Goal: Task Accomplishment & Management: Manage account settings

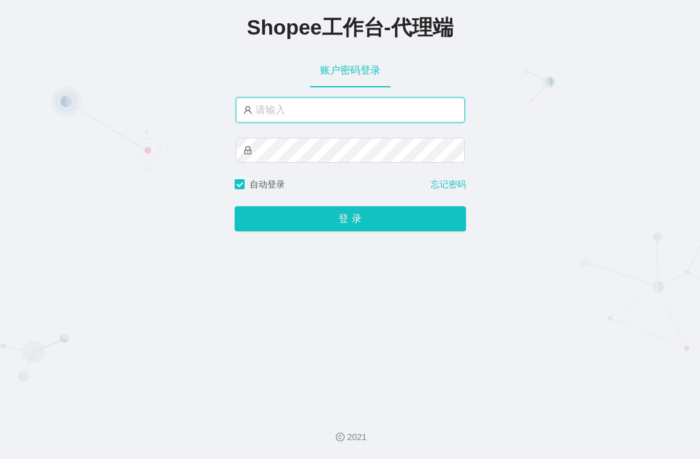
type input "xjp5"
click at [398, 56] on div "账户密码登录" at bounding box center [350, 70] width 229 height 35
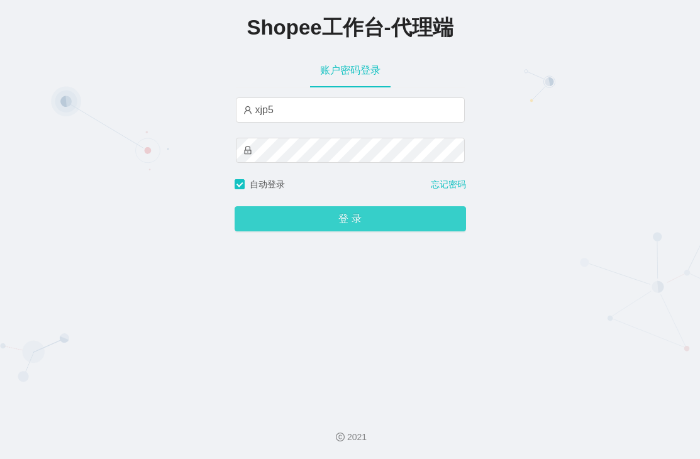
click at [303, 226] on button "登 录" at bounding box center [351, 218] width 232 height 25
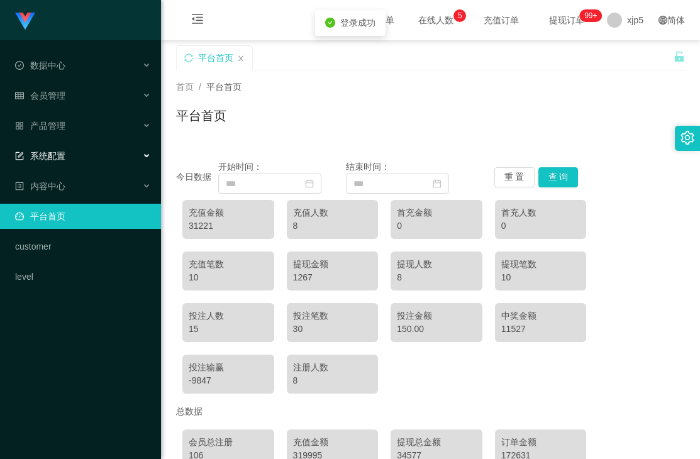
click at [64, 156] on span "系统配置" at bounding box center [40, 156] width 50 height 10
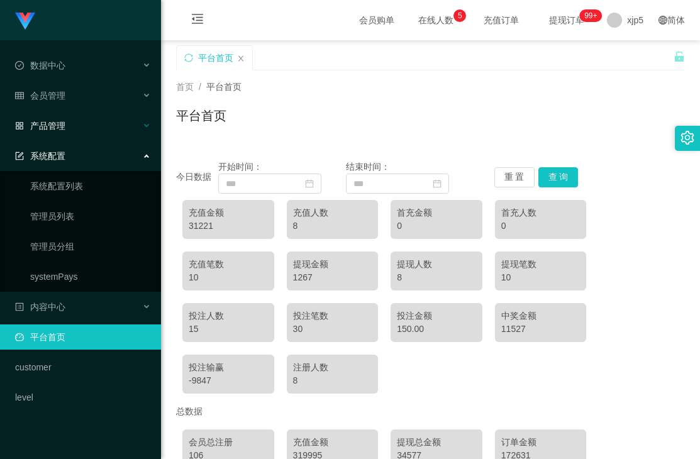
click at [78, 126] on div "产品管理" at bounding box center [80, 125] width 161 height 25
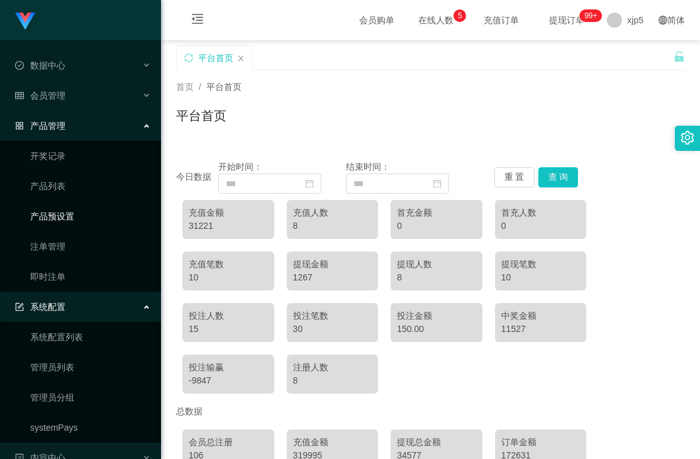
click at [81, 209] on link "产品预设置" at bounding box center [90, 216] width 121 height 25
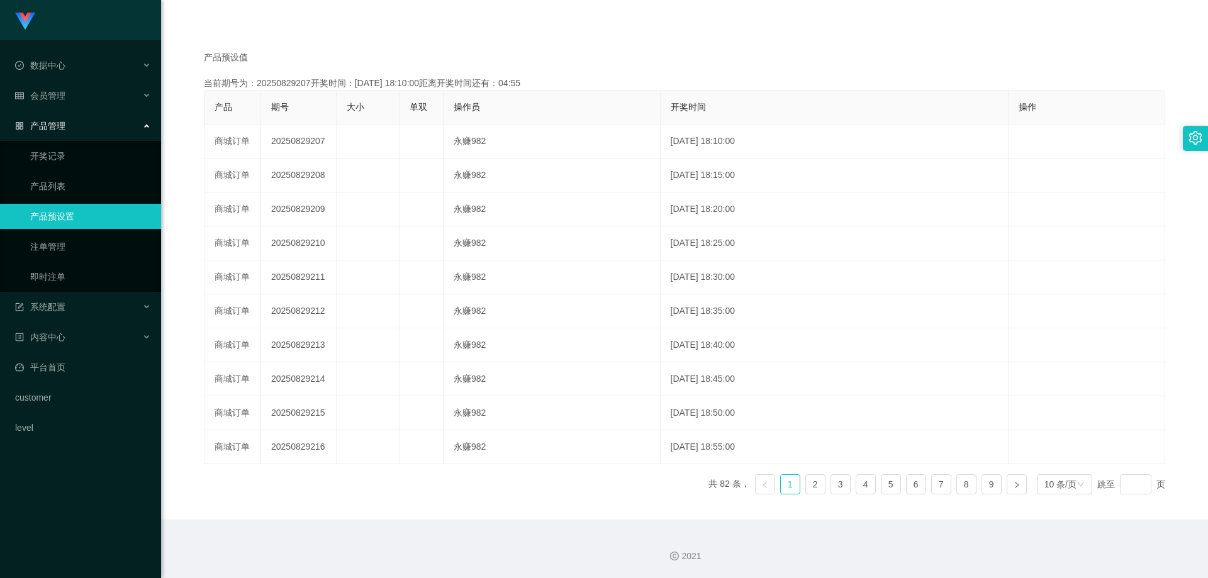
scroll to position [11, 0]
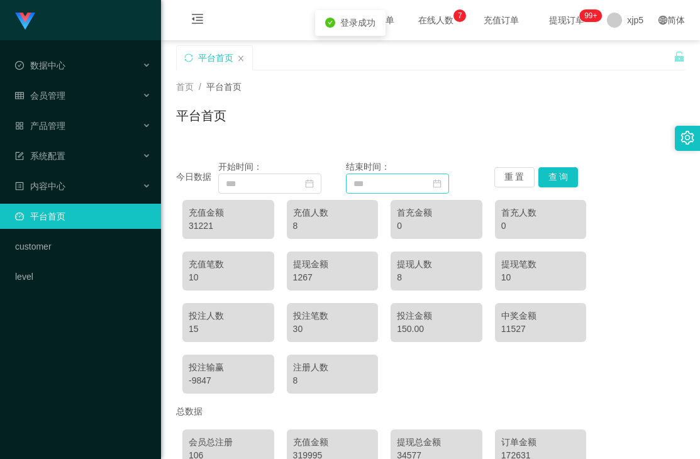
scroll to position [126, 0]
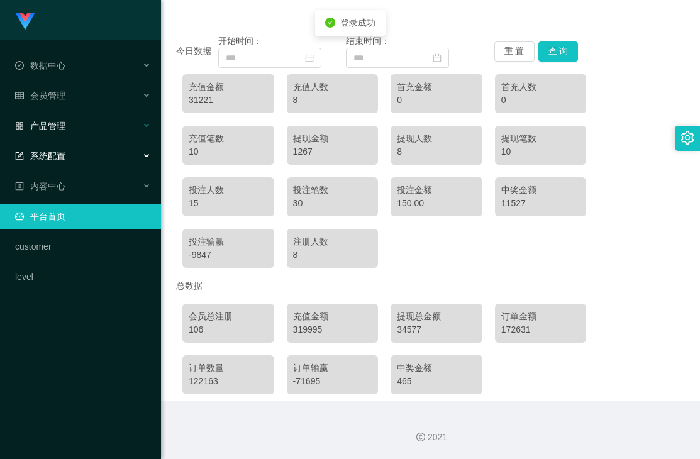
click at [51, 126] on span "产品管理" at bounding box center [40, 126] width 50 height 10
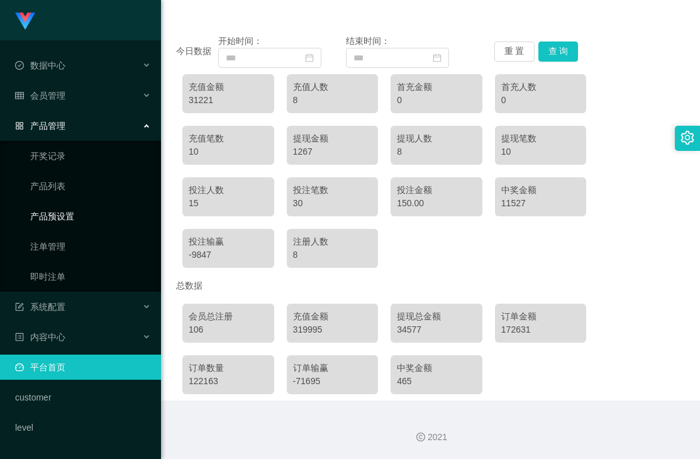
click at [77, 216] on link "产品预设置" at bounding box center [90, 216] width 121 height 25
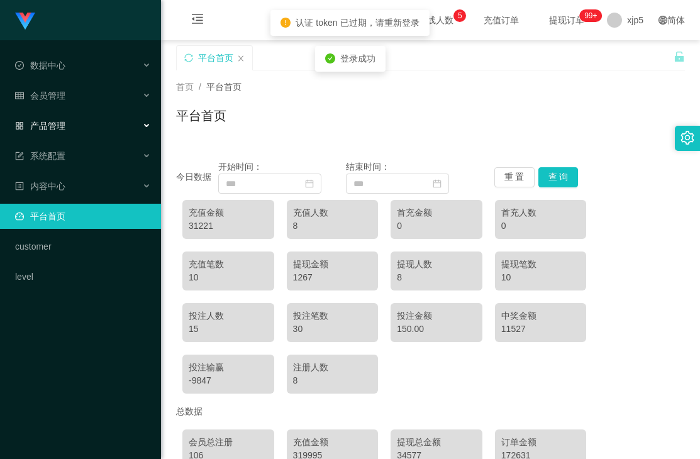
click at [77, 132] on div "产品管理" at bounding box center [80, 125] width 161 height 25
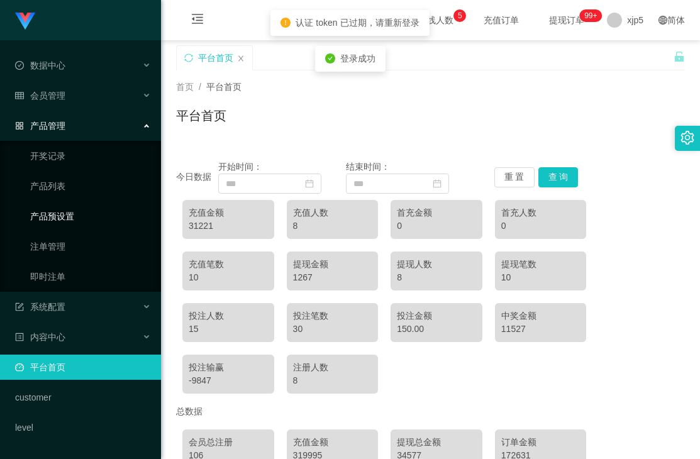
click at [74, 212] on link "产品预设置" at bounding box center [90, 216] width 121 height 25
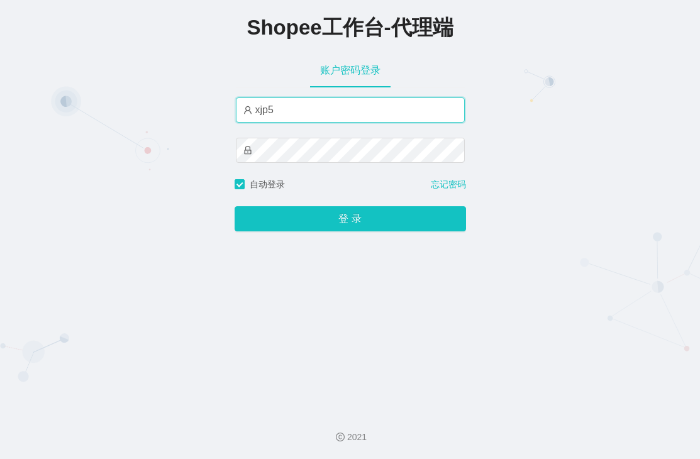
click at [281, 106] on input "xjp5" at bounding box center [350, 110] width 229 height 25
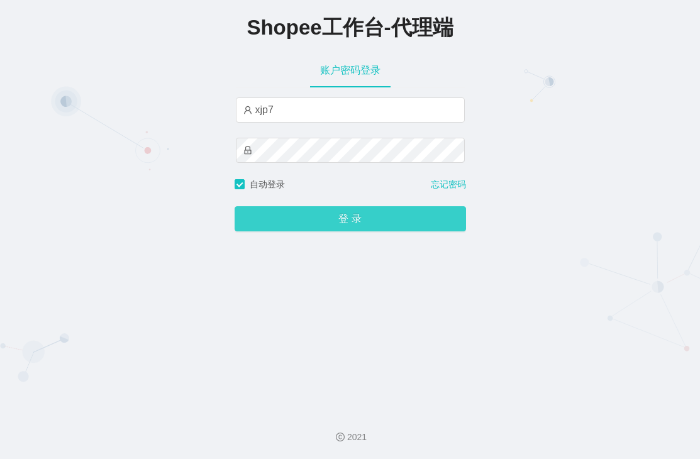
click at [306, 219] on button "登 录" at bounding box center [351, 218] width 232 height 25
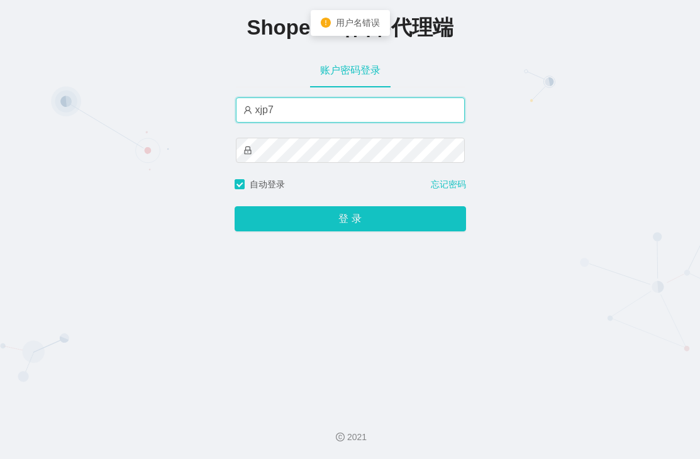
click at [286, 119] on input "xjp7" at bounding box center [350, 110] width 229 height 25
type input "xjp6"
click at [235, 206] on button "登 录" at bounding box center [351, 218] width 232 height 25
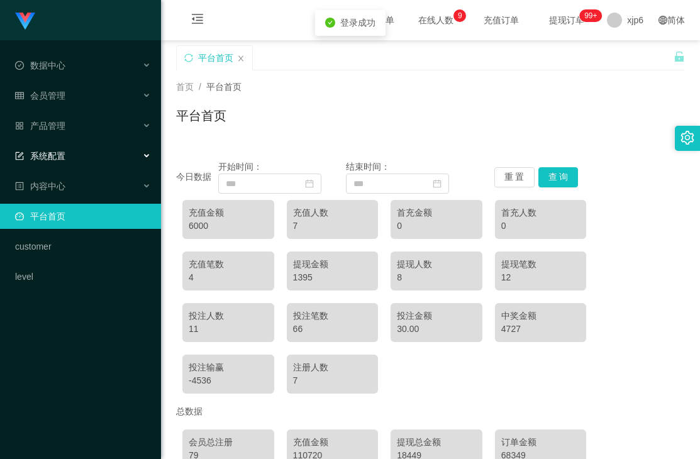
click at [82, 150] on div "系统配置" at bounding box center [80, 155] width 161 height 25
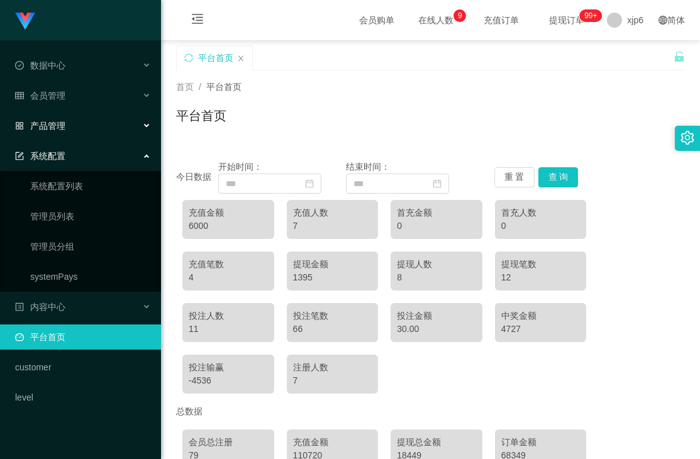
click at [68, 128] on div "产品管理" at bounding box center [80, 125] width 161 height 25
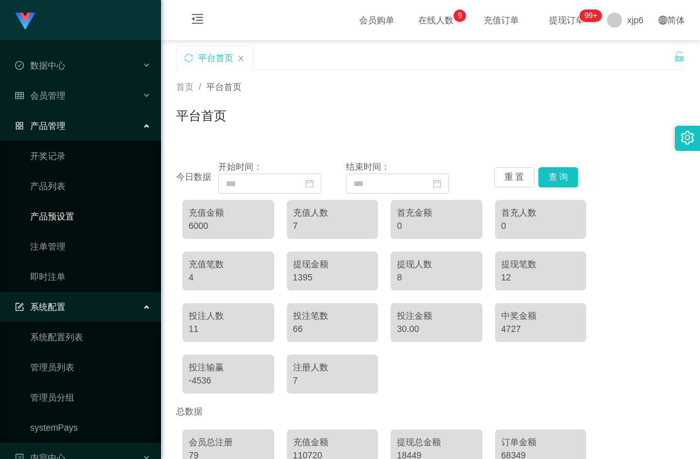
click at [79, 212] on link "产品预设置" at bounding box center [90, 216] width 121 height 25
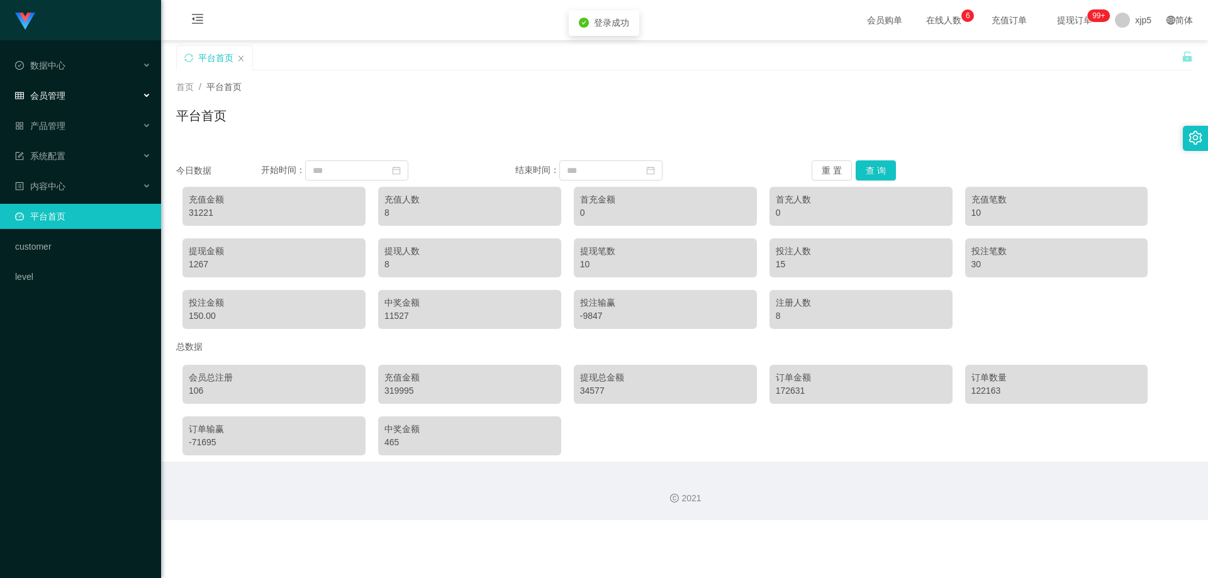
click at [81, 90] on div "会员管理" at bounding box center [80, 95] width 161 height 25
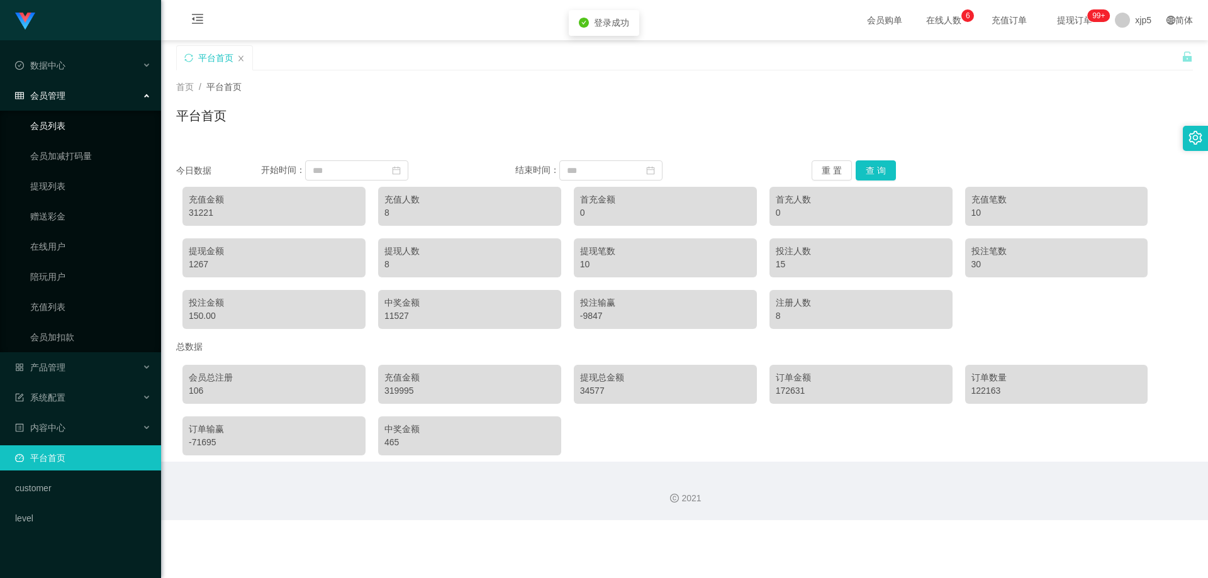
click at [63, 128] on link "会员列表" at bounding box center [90, 125] width 121 height 25
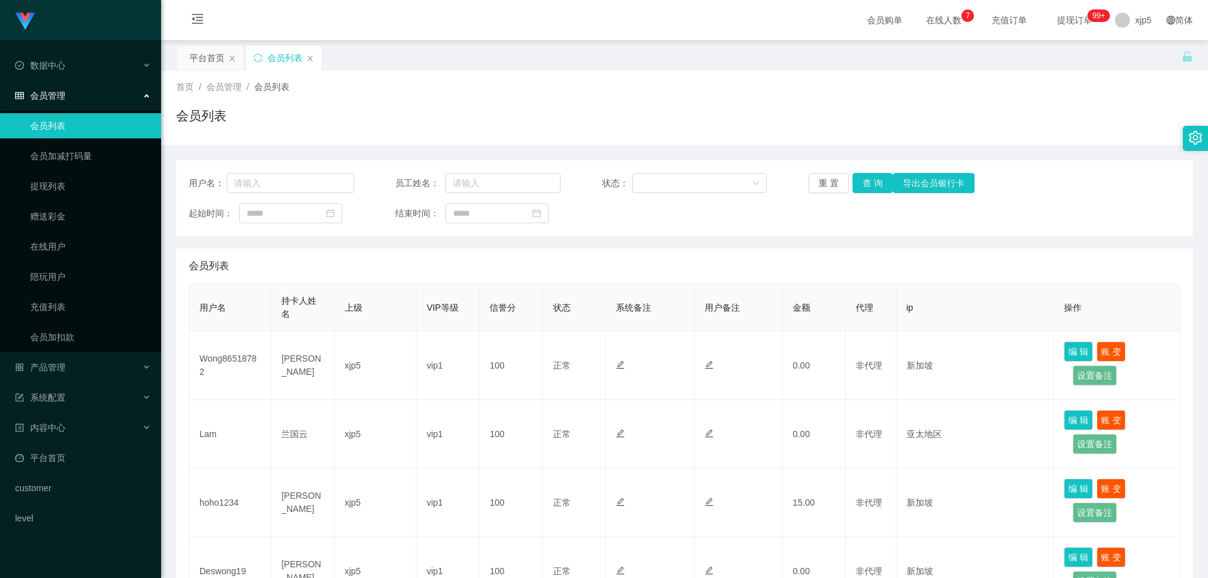
scroll to position [63, 0]
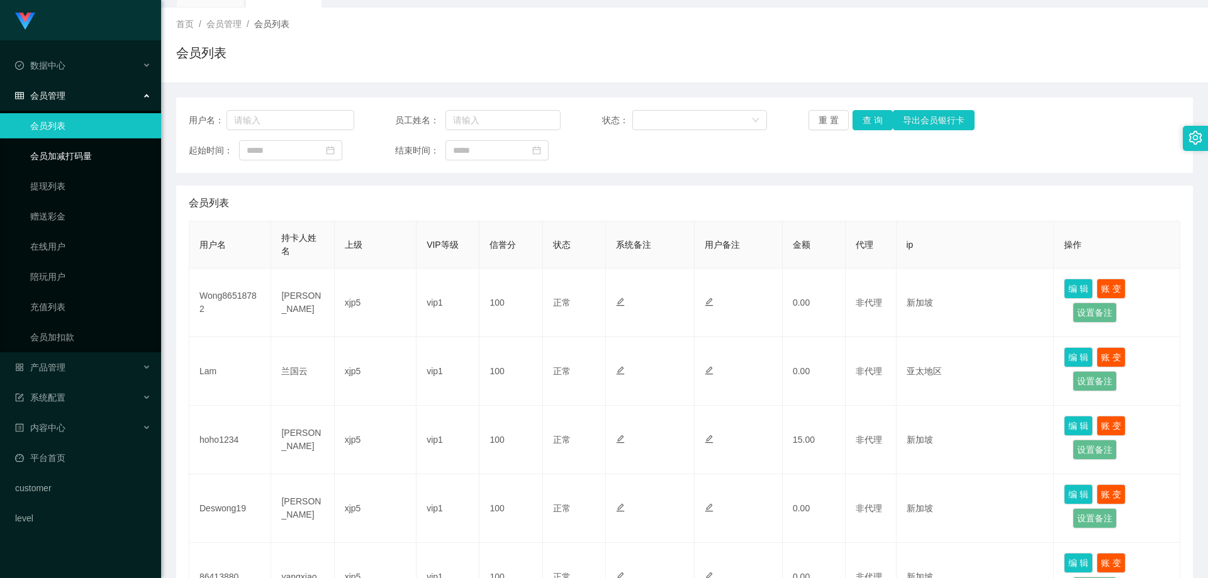
click at [62, 162] on link "会员加减打码量" at bounding box center [90, 155] width 121 height 25
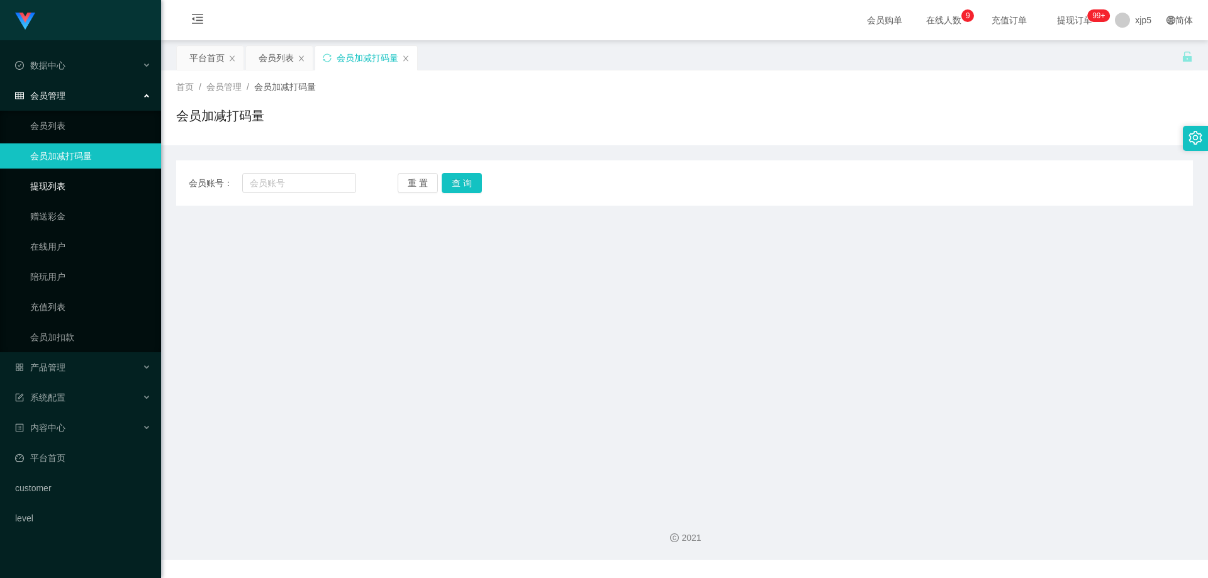
click at [62, 183] on link "提现列表" at bounding box center [90, 186] width 121 height 25
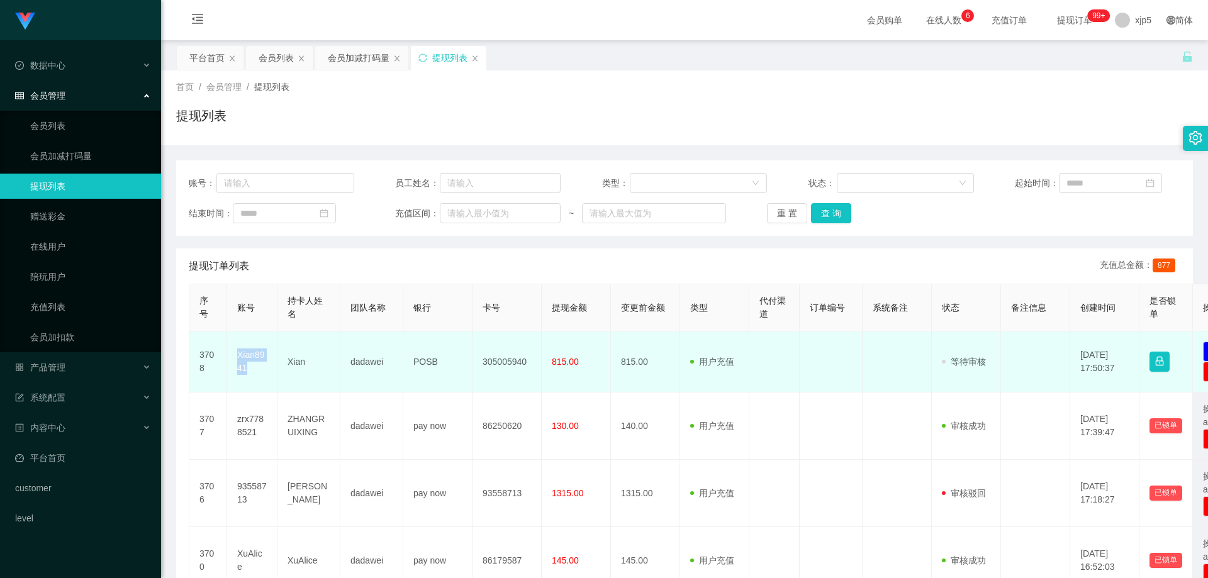
drag, startPoint x: 257, startPoint y: 371, endPoint x: 242, endPoint y: 357, distance: 20.5
click at [235, 357] on td "Xian8941" at bounding box center [252, 362] width 50 height 61
copy td "Xian8941"
click at [262, 368] on td "Xian8941" at bounding box center [252, 362] width 50 height 61
drag, startPoint x: 255, startPoint y: 366, endPoint x: 240, endPoint y: 355, distance: 19.4
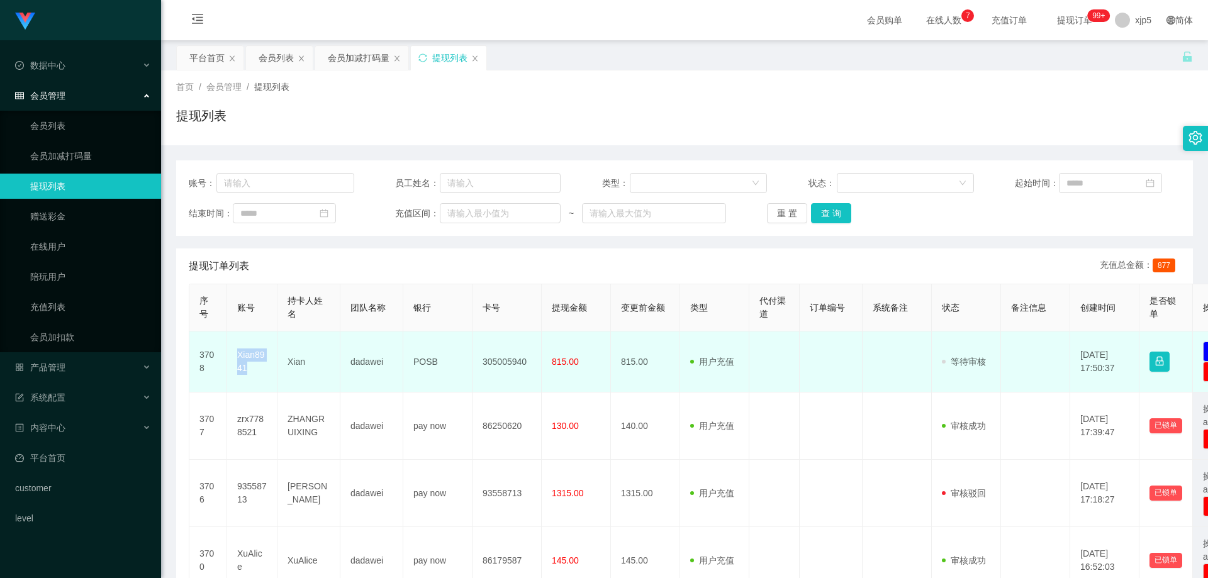
click at [240, 355] on td "Xian8941" at bounding box center [252, 362] width 50 height 61
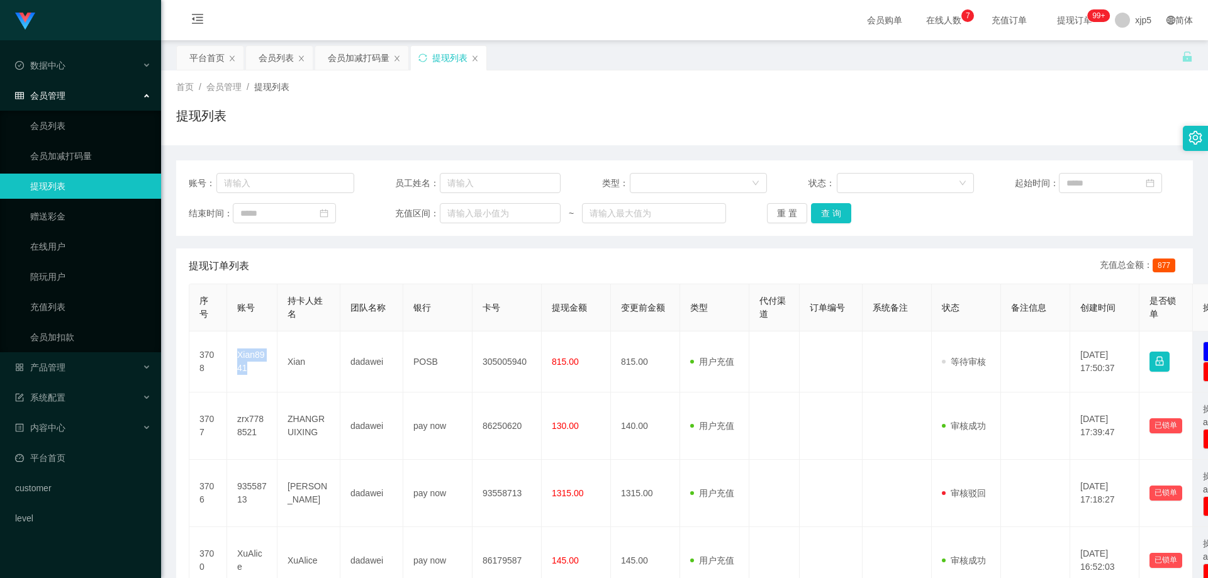
copy td "Xian8941"
click at [87, 121] on link "会员列表" at bounding box center [90, 125] width 121 height 25
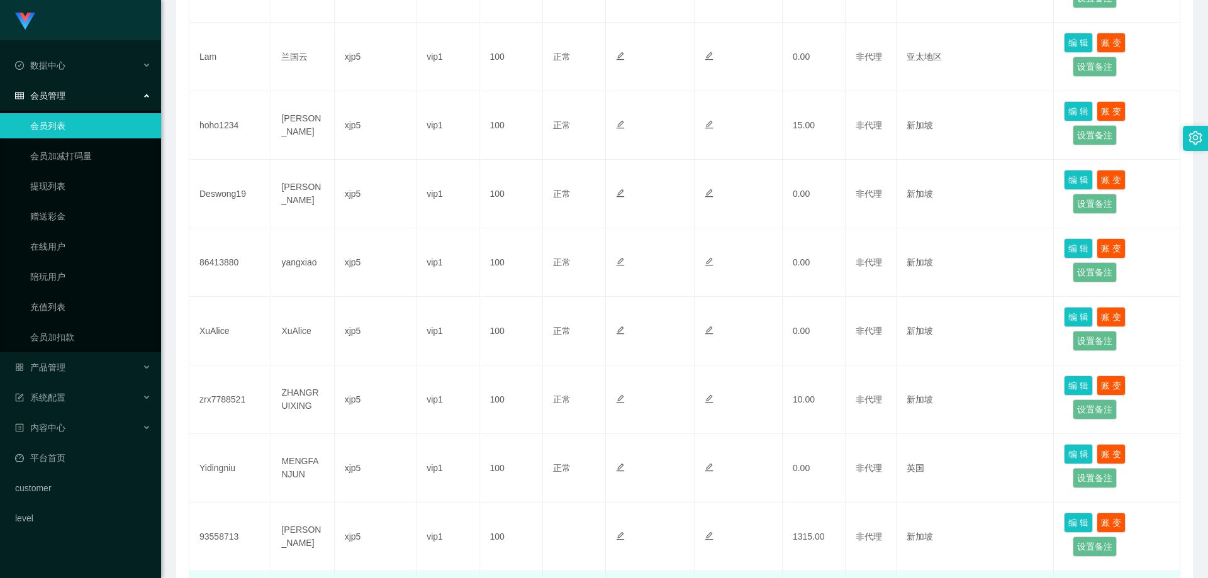
scroll to position [538, 0]
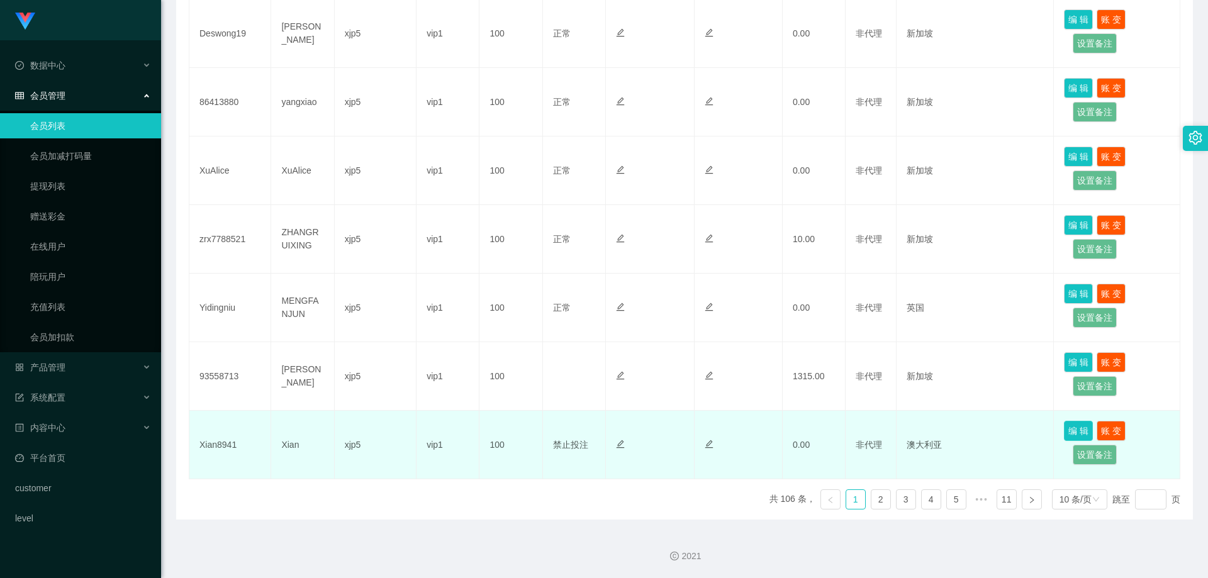
click at [1074, 429] on button "编 辑" at bounding box center [1078, 431] width 29 height 20
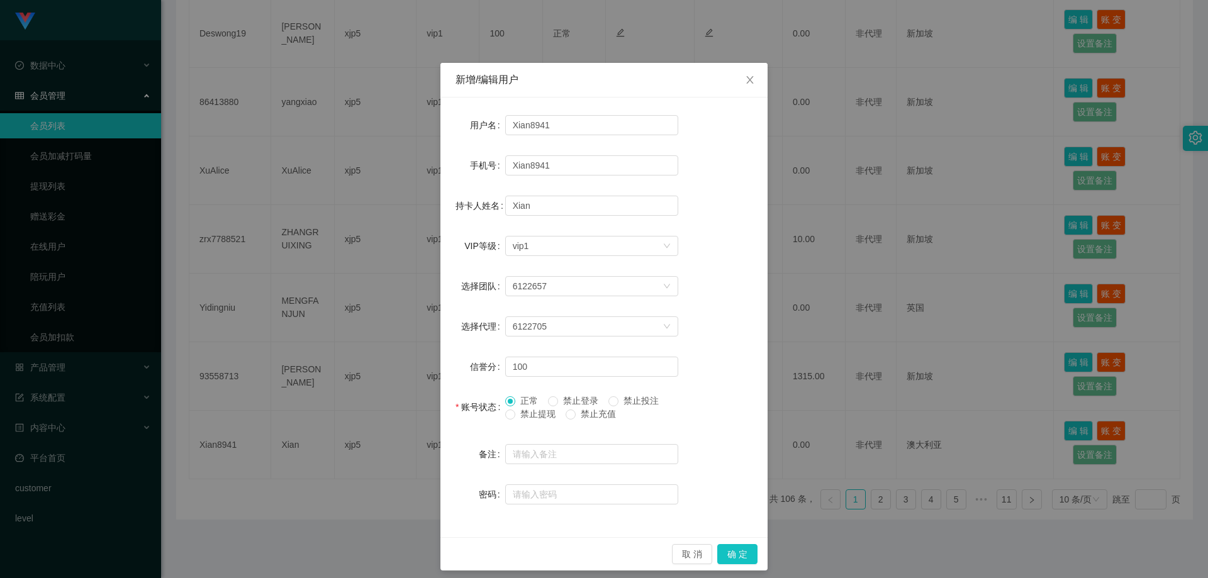
click at [558, 400] on span "禁止登录" at bounding box center [580, 401] width 45 height 10
click at [740, 547] on button "确 定" at bounding box center [737, 554] width 40 height 20
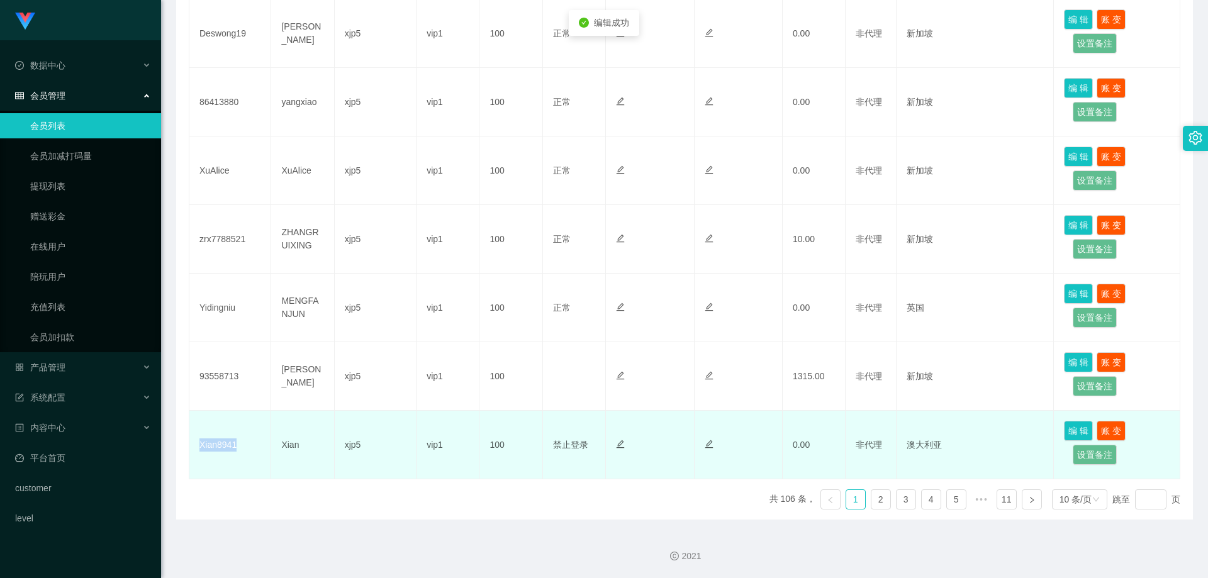
drag, startPoint x: 242, startPoint y: 447, endPoint x: 196, endPoint y: 443, distance: 46.1
click at [196, 443] on td "Xian8941" at bounding box center [230, 445] width 82 height 69
click at [269, 412] on td "Xian8941" at bounding box center [230, 445] width 82 height 69
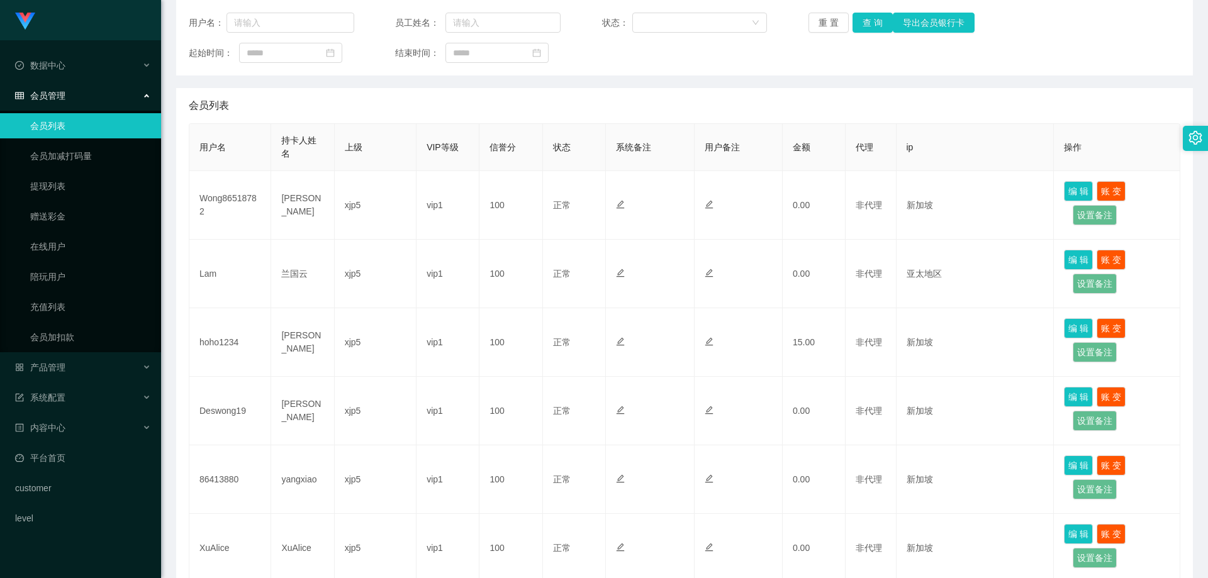
scroll to position [0, 0]
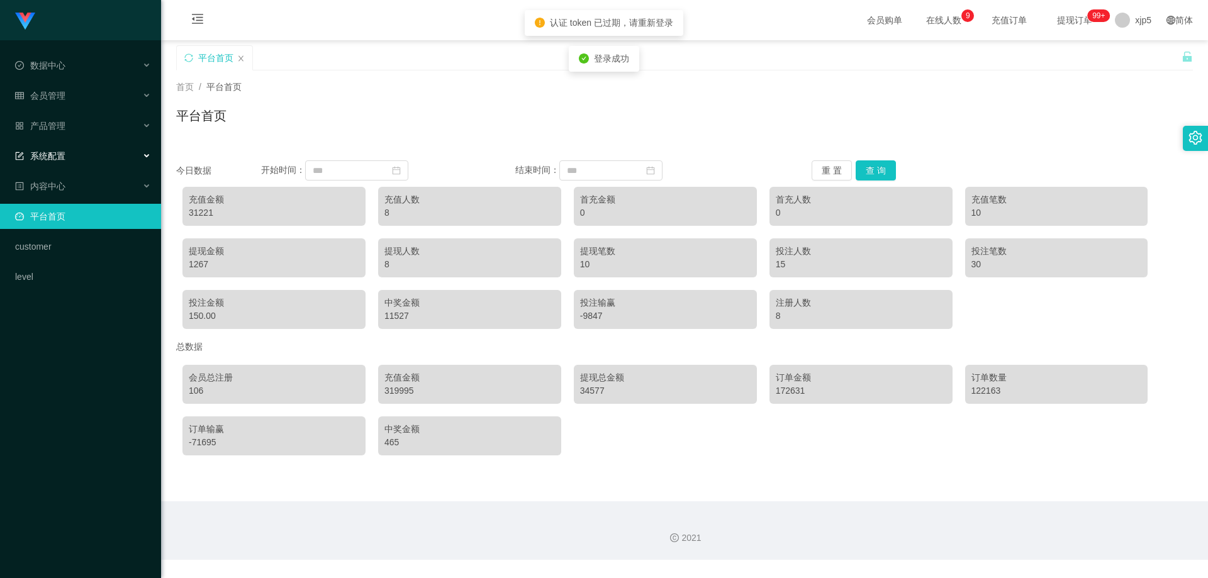
click at [65, 151] on span "系统配置" at bounding box center [40, 156] width 50 height 10
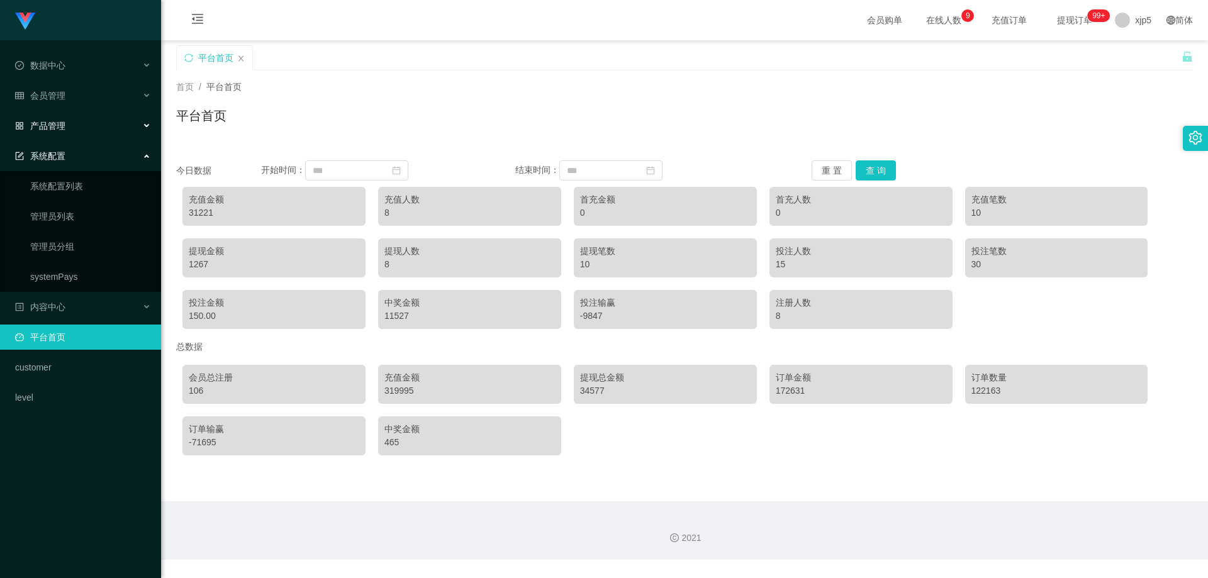
click at [62, 128] on span "产品管理" at bounding box center [40, 126] width 50 height 10
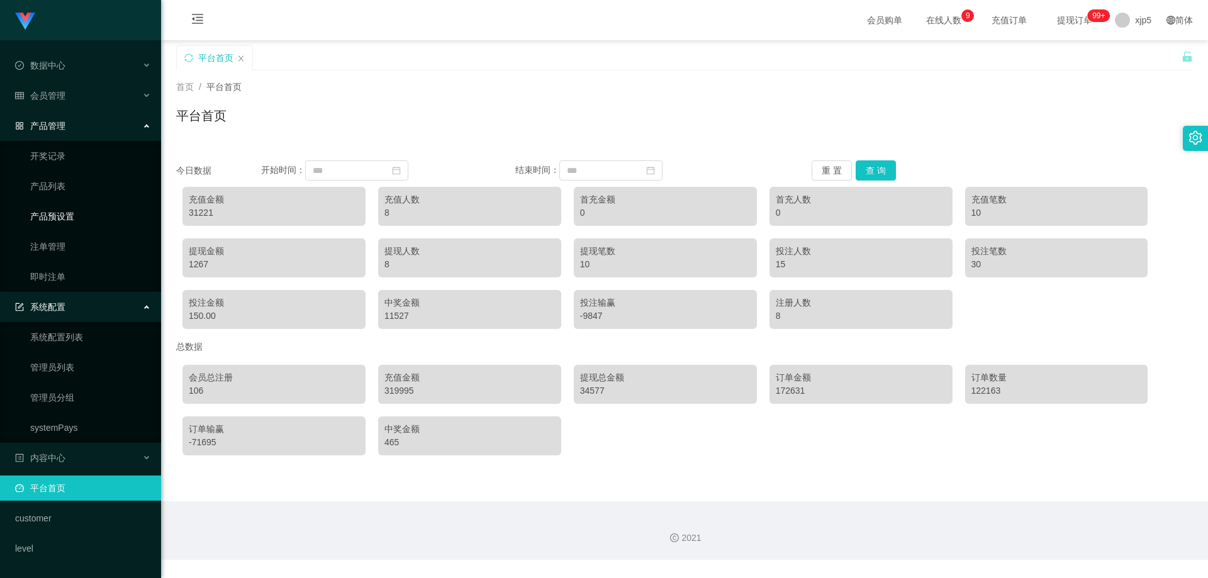
click at [71, 211] on link "产品预设置" at bounding box center [90, 216] width 121 height 25
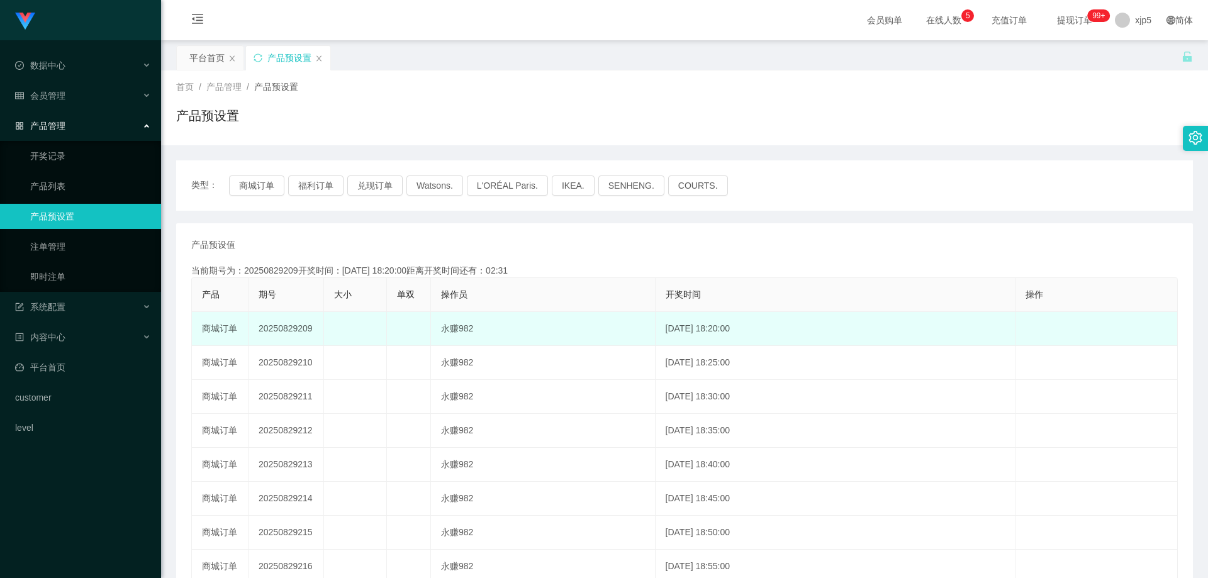
click at [408, 319] on td at bounding box center [409, 329] width 44 height 34
click at [373, 326] on td at bounding box center [355, 329] width 63 height 34
click at [363, 326] on td at bounding box center [355, 329] width 63 height 34
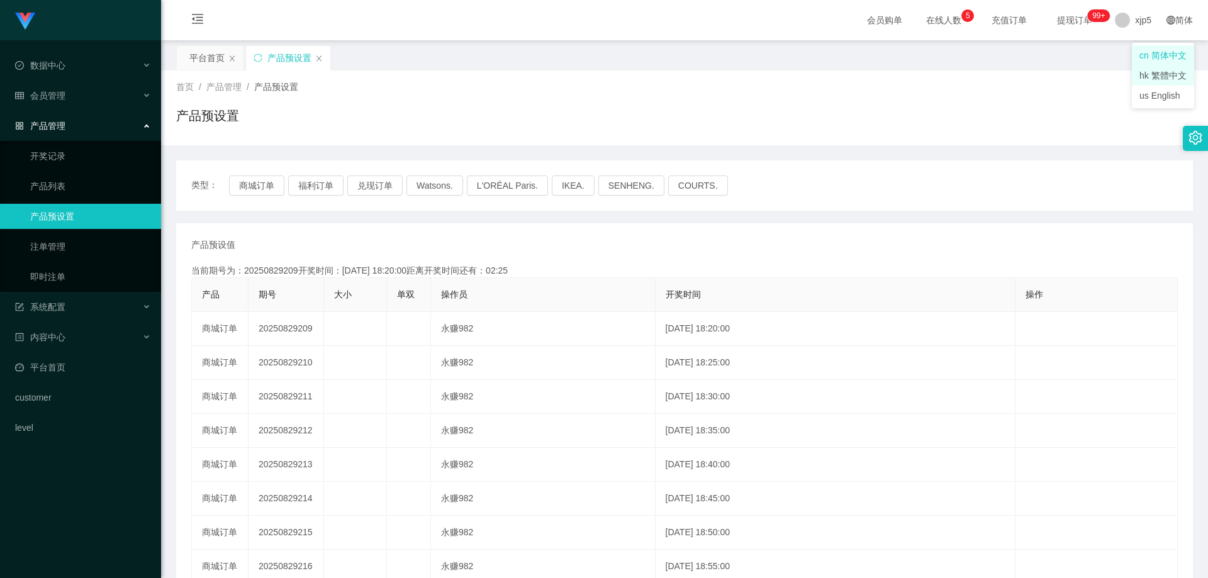
click at [1168, 69] on li "hk 繁體中文" at bounding box center [1163, 75] width 62 height 20
click at [1174, 21] on div "繁體" at bounding box center [1180, 20] width 42 height 40
click at [1174, 55] on li "cn 简体中文" at bounding box center [1163, 55] width 62 height 20
click at [388, 337] on tr "商城订单 20250829209 永赚982 2025-08-29 18:20:00 编 辑 限制投注" at bounding box center [685, 329] width 986 height 34
drag, startPoint x: 393, startPoint y: 327, endPoint x: 433, endPoint y: 311, distance: 43.0
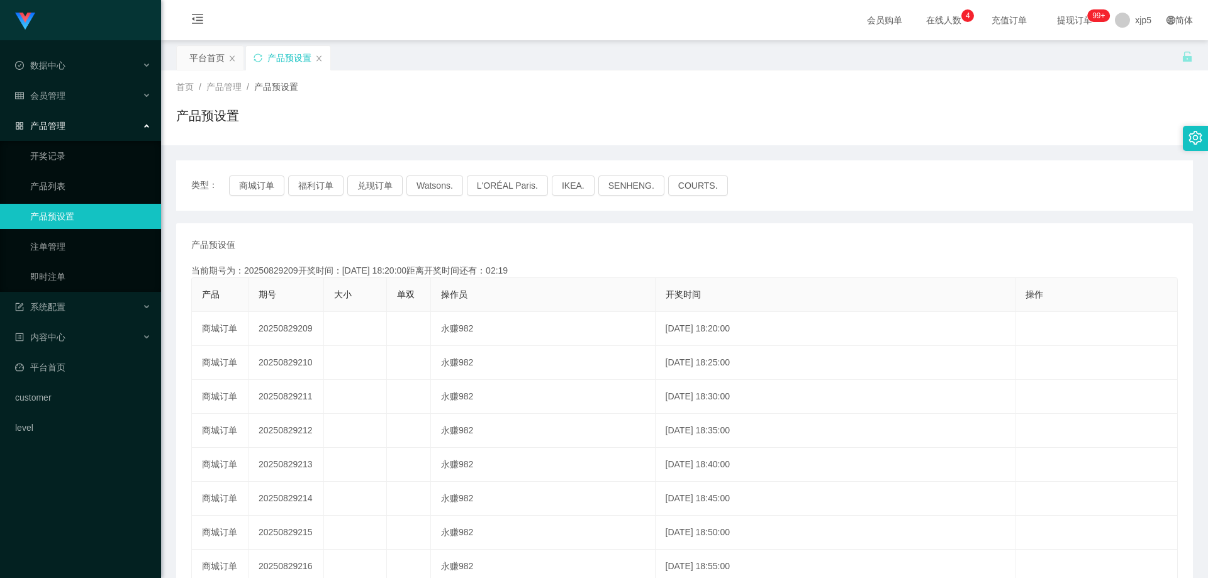
click at [393, 327] on td at bounding box center [409, 329] width 44 height 34
click at [310, 187] on button "福利订单" at bounding box center [315, 186] width 55 height 20
click at [379, 185] on button "兑现订单" at bounding box center [374, 186] width 55 height 20
click at [336, 185] on button "福利订单" at bounding box center [315, 186] width 55 height 20
click at [262, 190] on button "商城订单" at bounding box center [256, 186] width 55 height 20
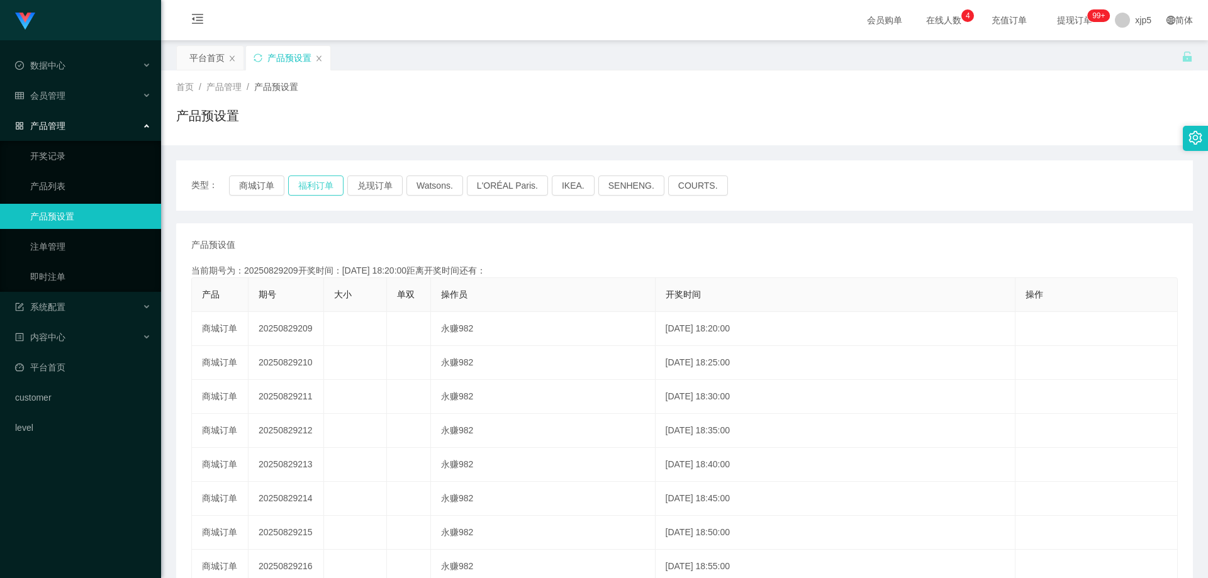
click at [296, 190] on button "福利订单" at bounding box center [315, 186] width 55 height 20
click at [368, 187] on button "兑现订单" at bounding box center [374, 186] width 55 height 20
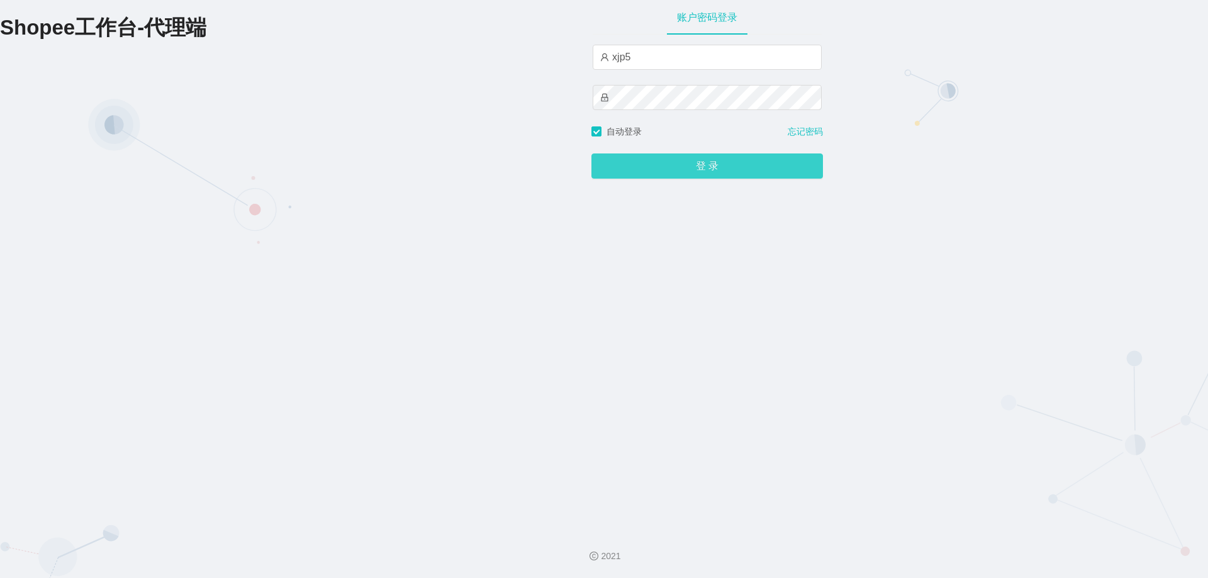
click at [660, 166] on button "登 录" at bounding box center [708, 166] width 232 height 25
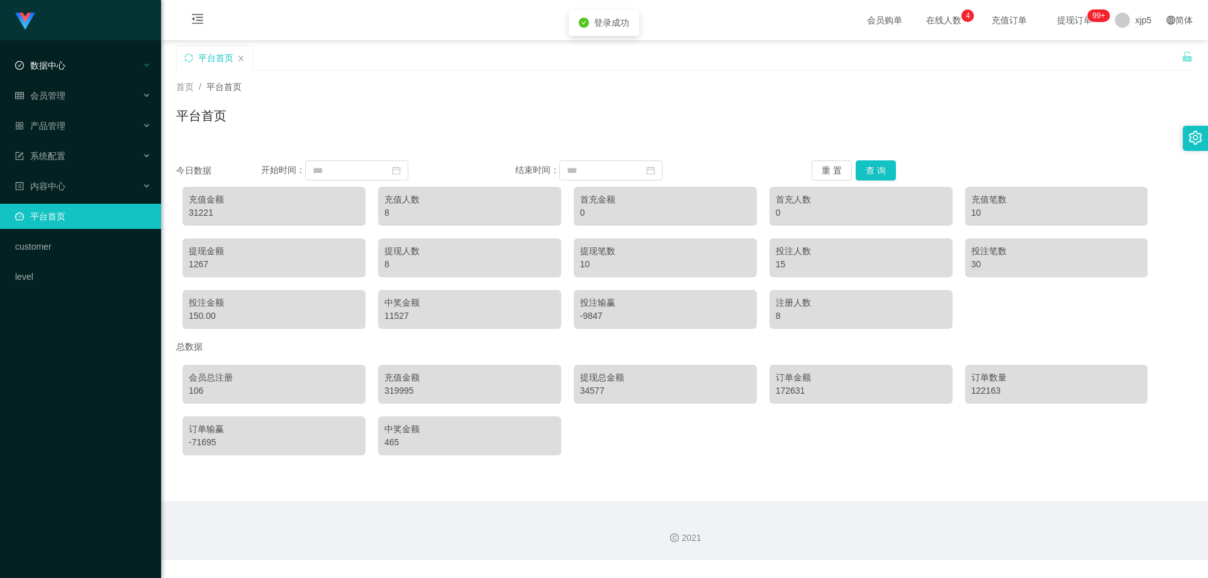
click at [53, 72] on div "数据中心" at bounding box center [80, 65] width 161 height 25
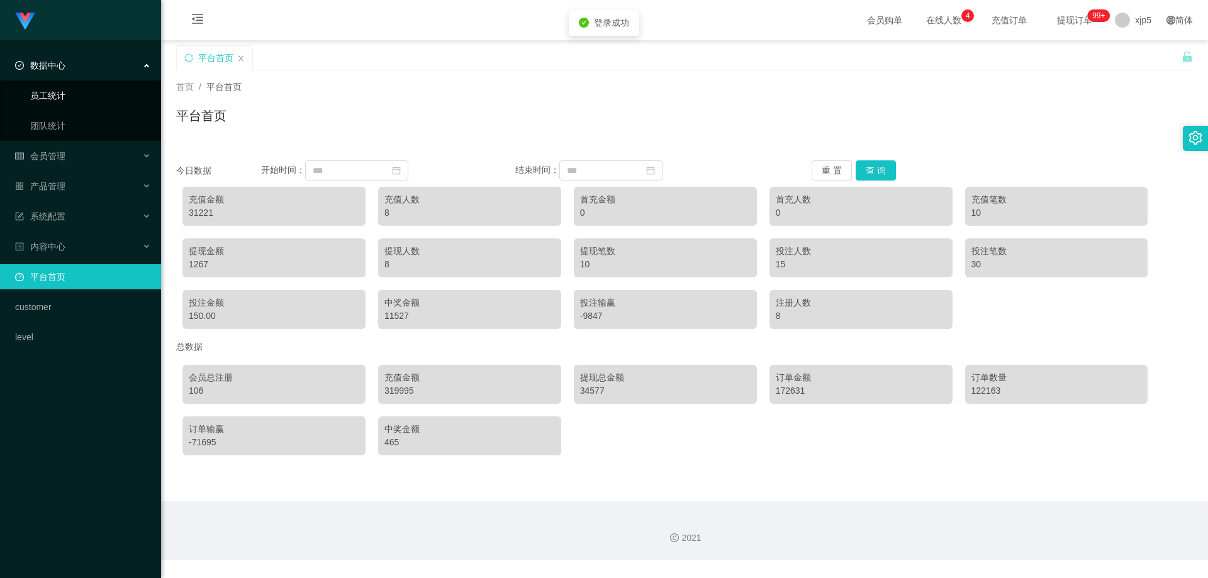
click at [69, 102] on link "员工统计" at bounding box center [90, 95] width 121 height 25
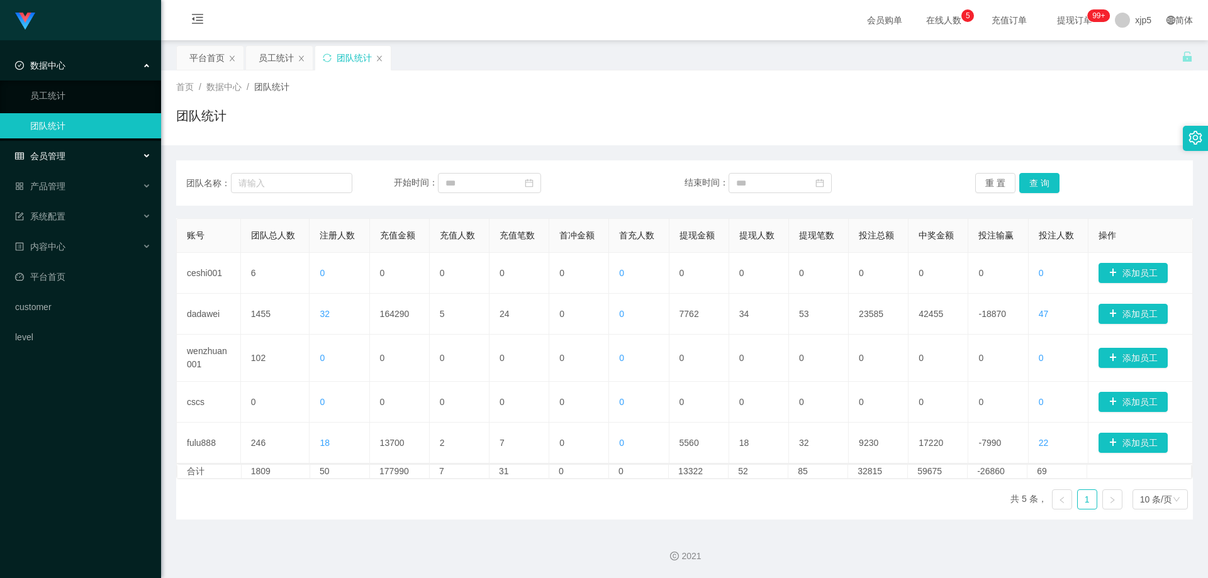
click at [86, 152] on div "会员管理" at bounding box center [80, 155] width 161 height 25
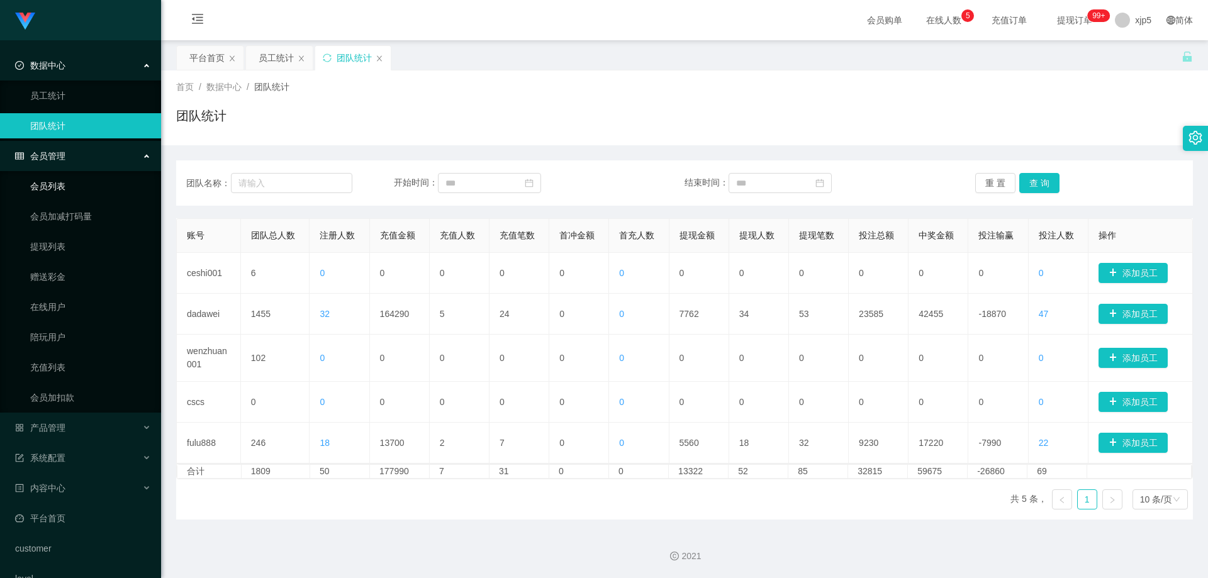
click at [72, 180] on link "会员列表" at bounding box center [90, 186] width 121 height 25
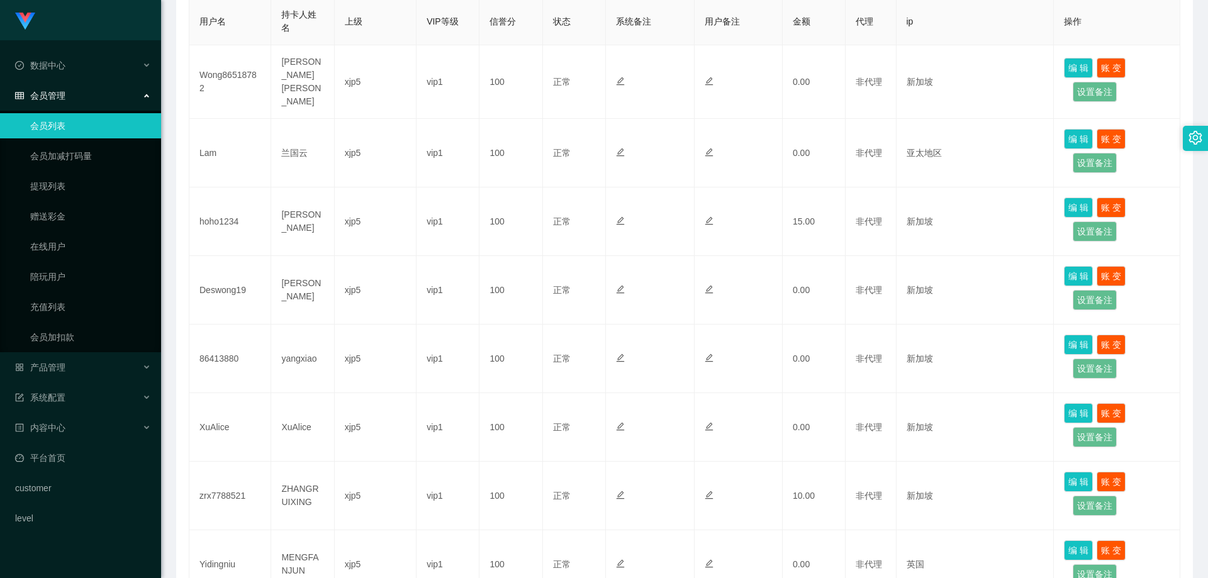
scroll to position [35, 0]
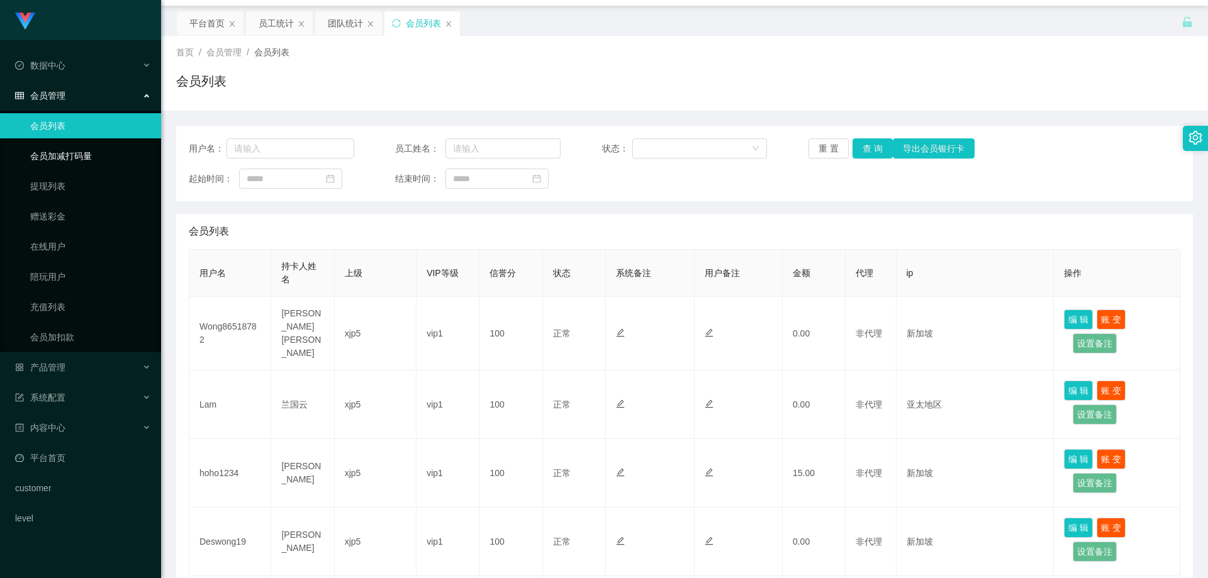
drag, startPoint x: 99, startPoint y: 150, endPoint x: 96, endPoint y: 121, distance: 29.2
click at [99, 150] on link "会员加减打码量" at bounding box center [90, 155] width 121 height 25
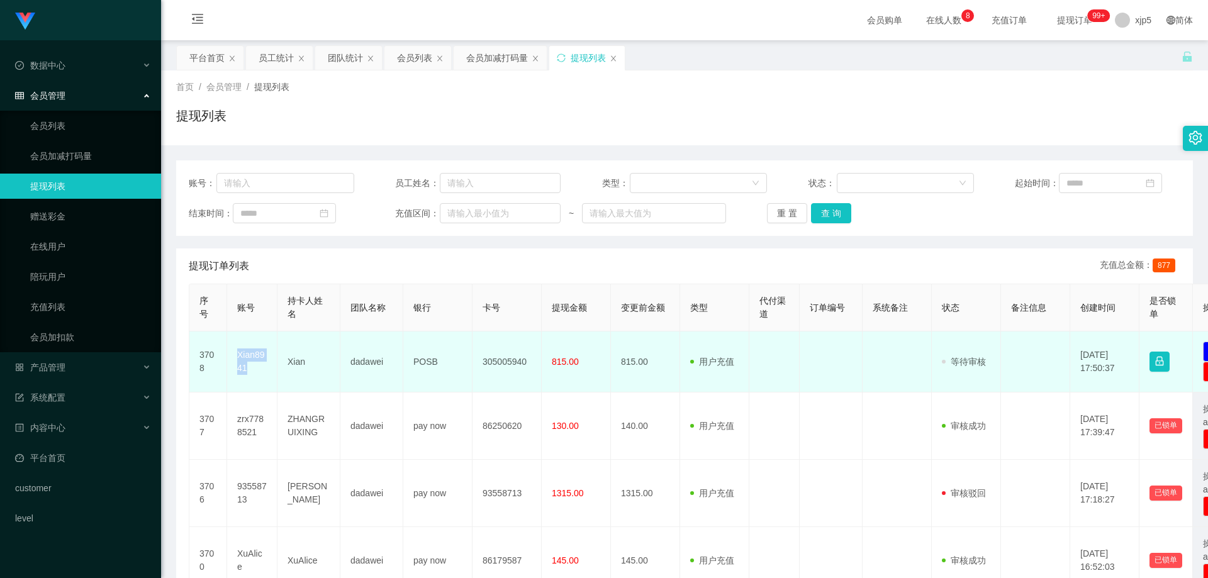
drag, startPoint x: 262, startPoint y: 367, endPoint x: 235, endPoint y: 349, distance: 33.0
click at [235, 349] on td "Xian8941" at bounding box center [252, 362] width 50 height 61
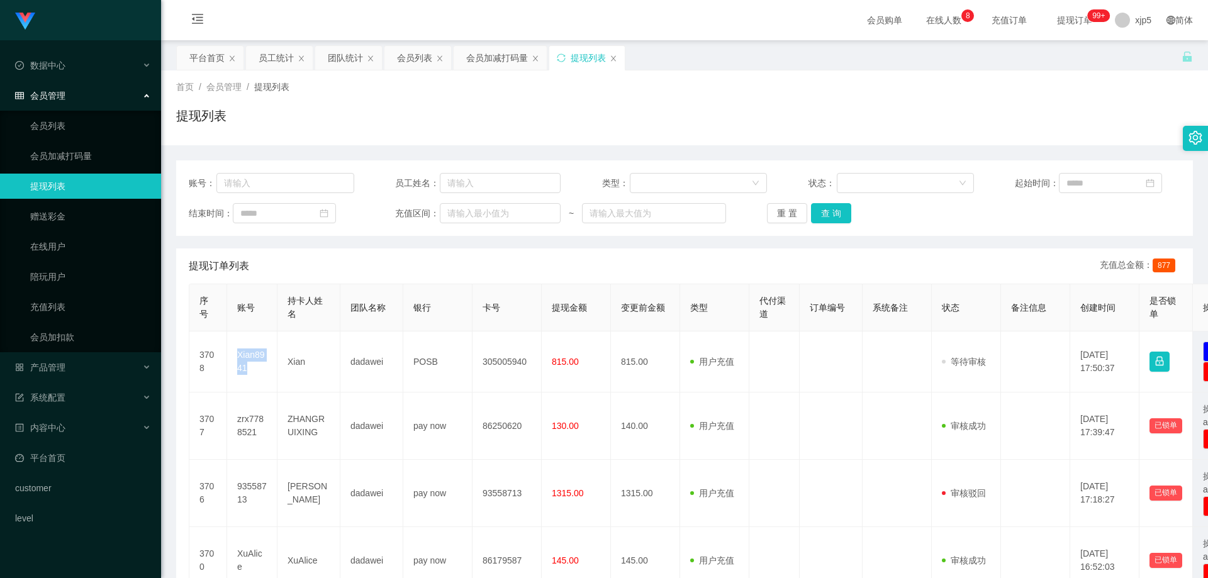
copy td "Xian8941"
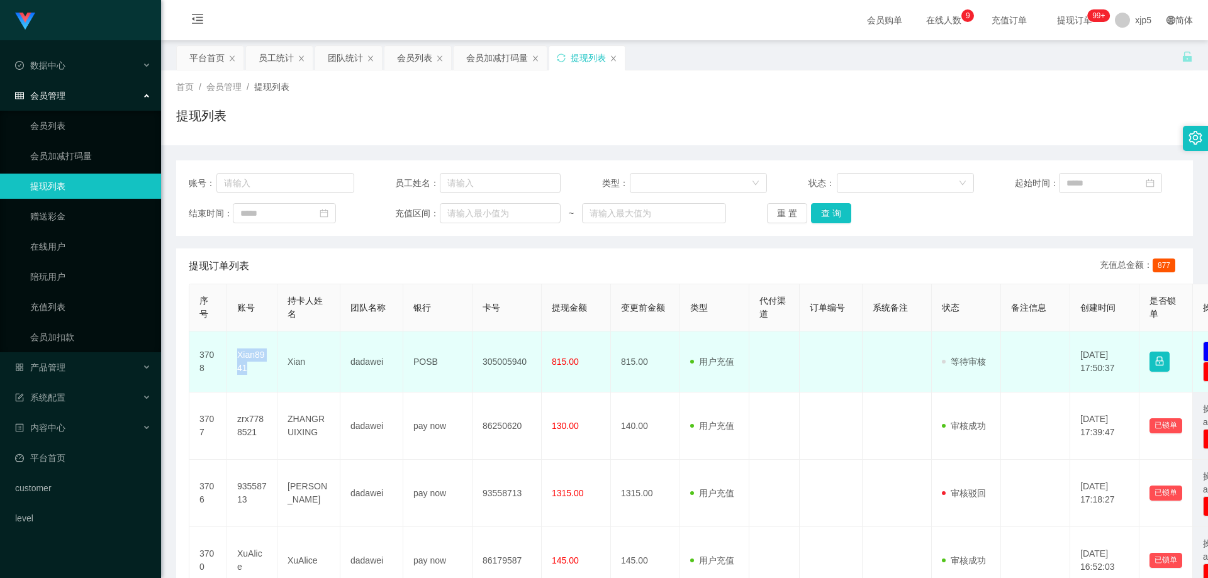
click at [259, 373] on td "Xian8941" at bounding box center [252, 362] width 50 height 61
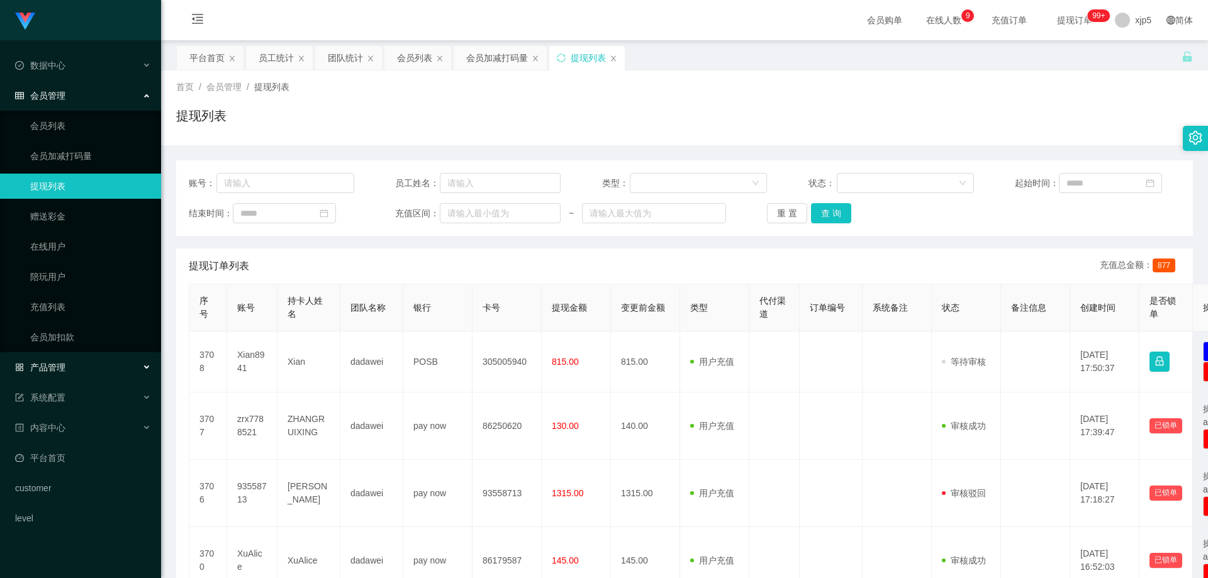
click at [68, 361] on div "产品管理" at bounding box center [80, 367] width 161 height 25
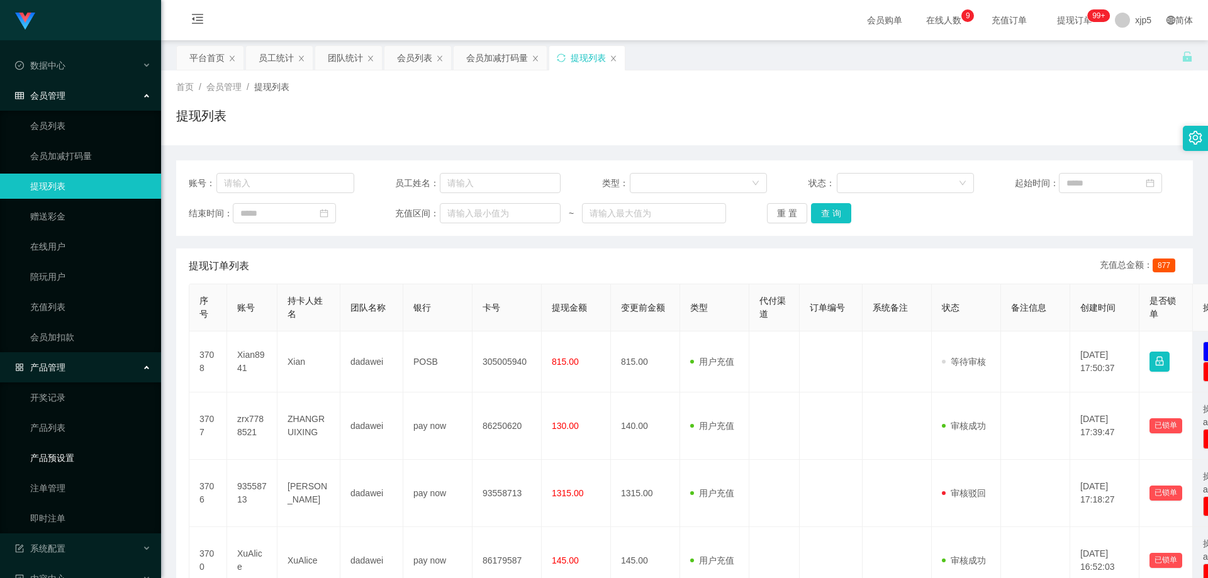
click at [75, 452] on link "产品预设置" at bounding box center [90, 458] width 121 height 25
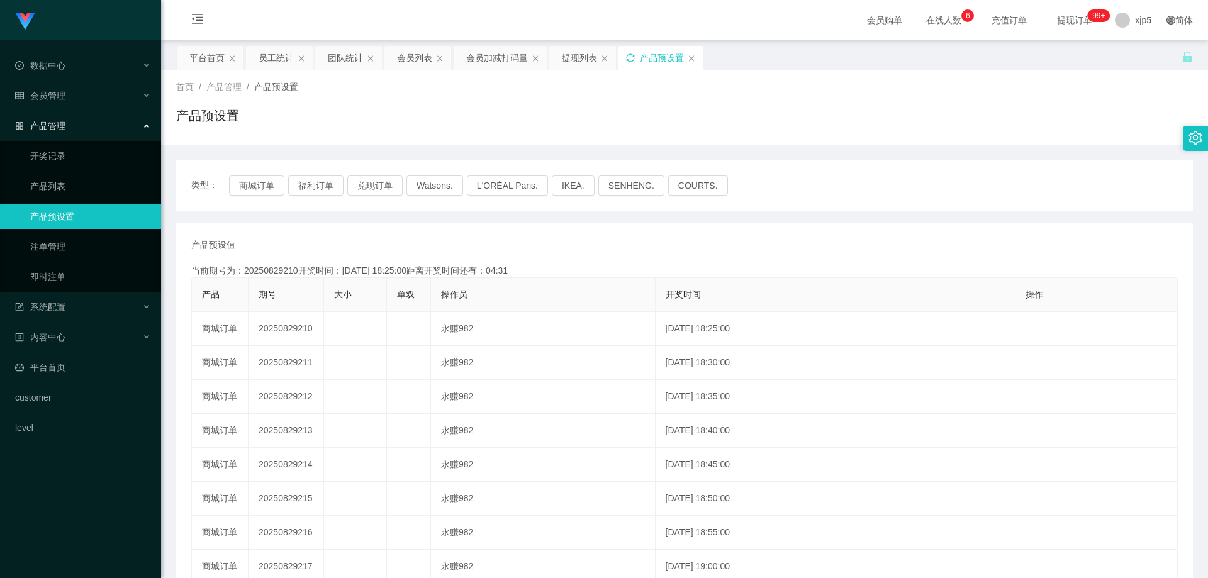
click at [634, 60] on icon "图标: sync" at bounding box center [630, 57] width 8 height 8
click at [1183, 57] on icon "图标: unlock" at bounding box center [1187, 57] width 9 height 10
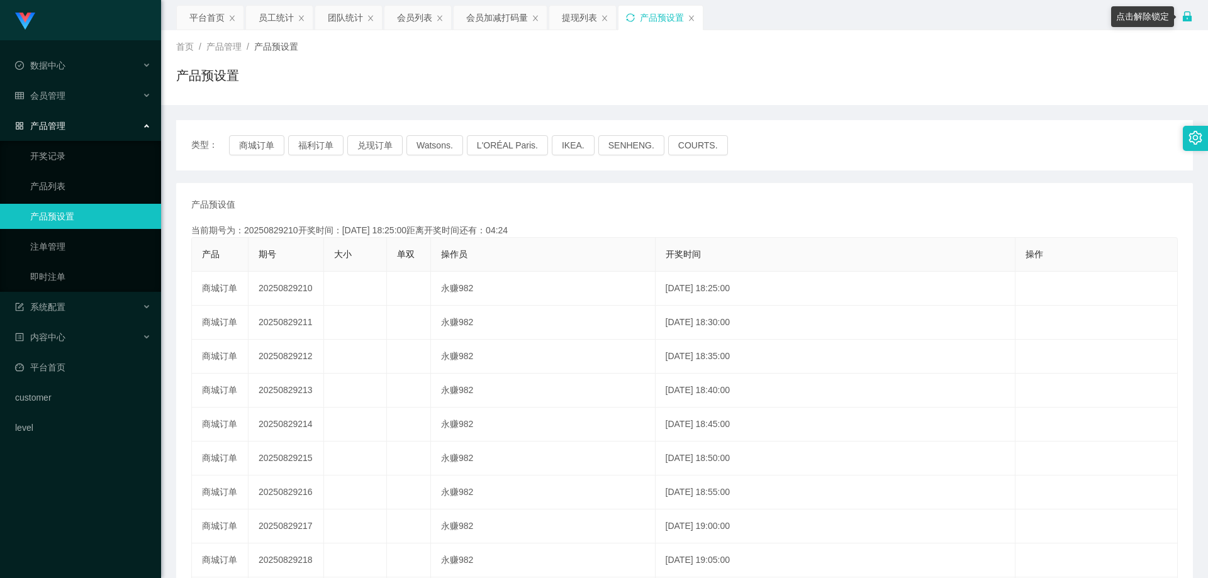
click at [1190, 15] on icon "图标: lock" at bounding box center [1187, 16] width 9 height 10
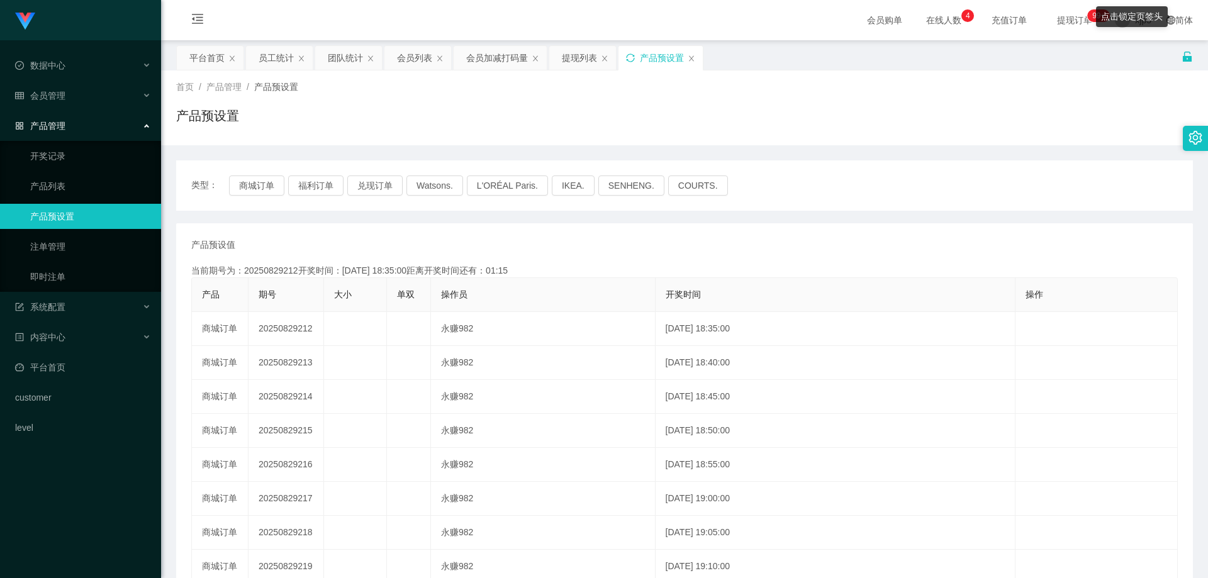
click at [459, 132] on div "产品预设置" at bounding box center [684, 120] width 1017 height 29
